Goal: Find specific page/section: Find specific page/section

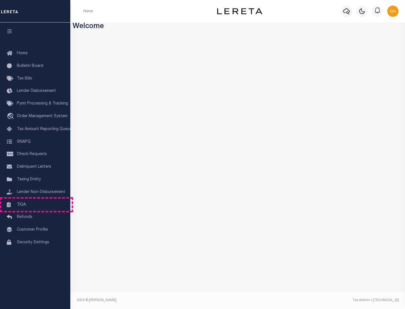
click at [35, 205] on link "TIQA" at bounding box center [35, 205] width 70 height 13
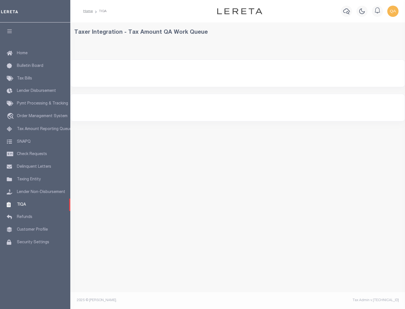
select select "200"
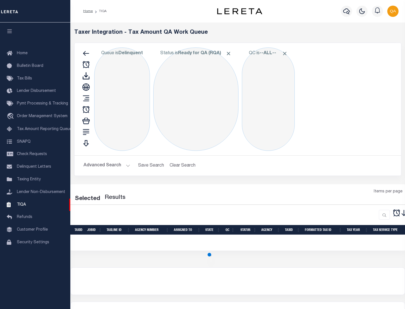
select select "200"
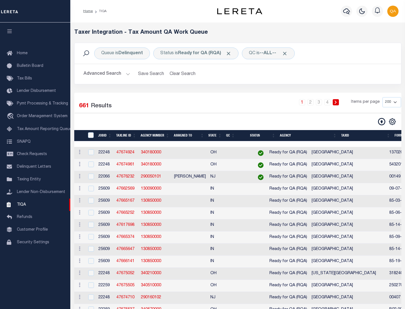
click at [230, 53] on span "Click to Remove" at bounding box center [229, 54] width 6 height 6
